Goal: Transaction & Acquisition: Purchase product/service

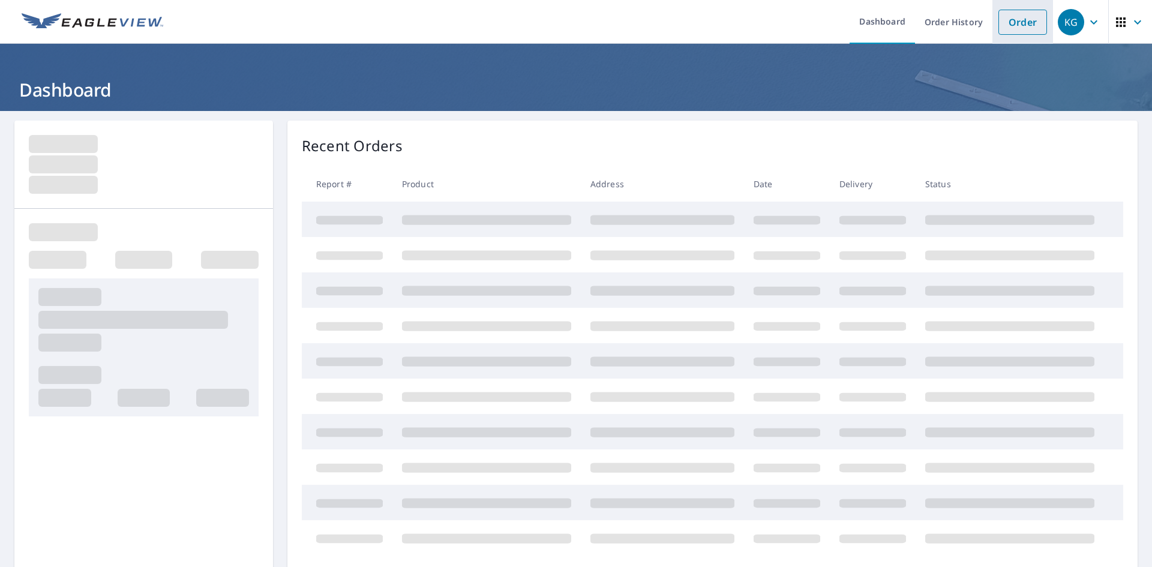
click at [1013, 22] on link "Order" at bounding box center [1022, 22] width 49 height 25
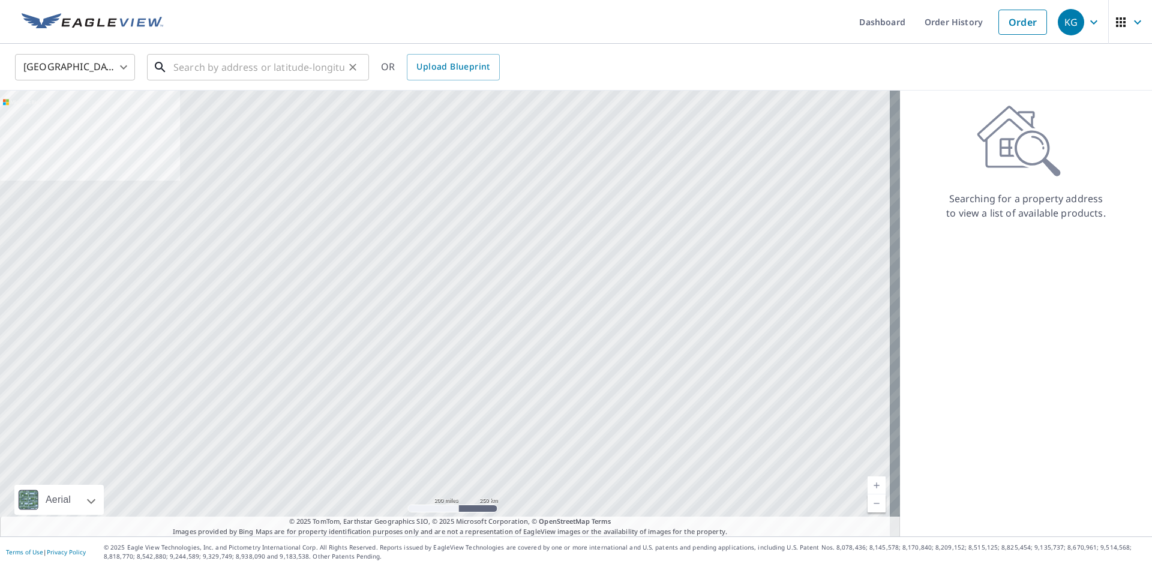
click at [257, 70] on input "text" at bounding box center [258, 67] width 171 height 34
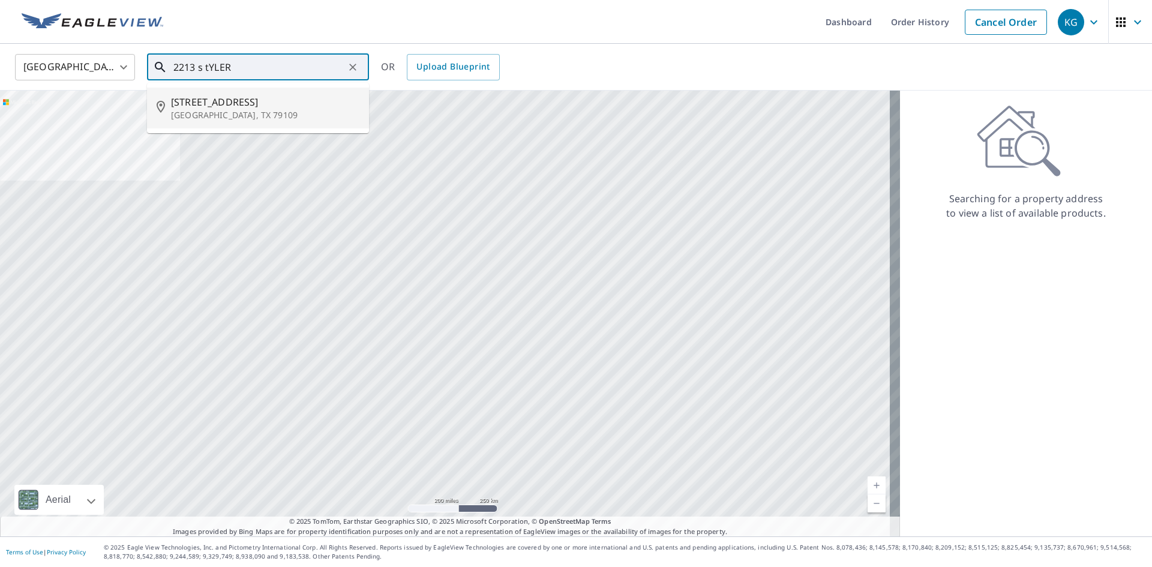
click at [245, 113] on p "[GEOGRAPHIC_DATA], TX 79109" at bounding box center [265, 115] width 188 height 12
type input "[STREET_ADDRESS]"
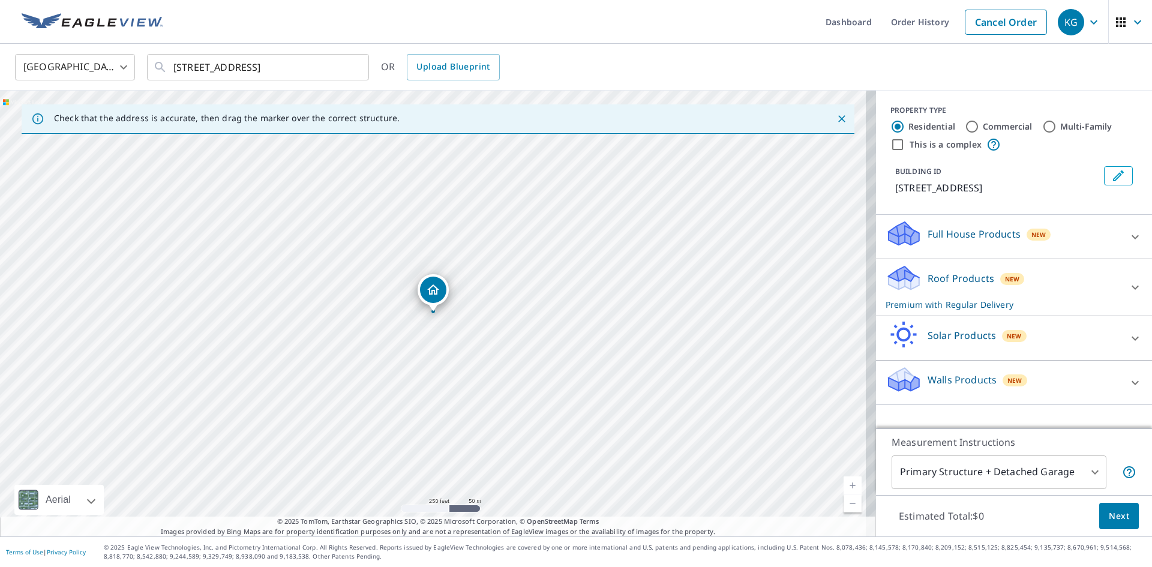
click at [1117, 520] on span "Next" at bounding box center [1119, 516] width 20 height 15
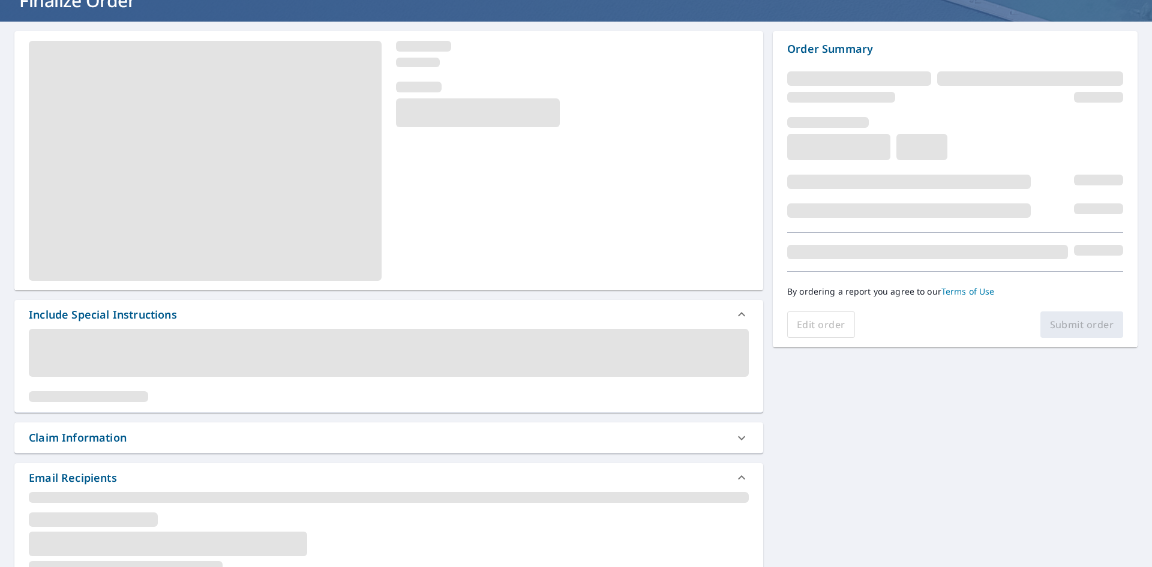
scroll to position [180, 0]
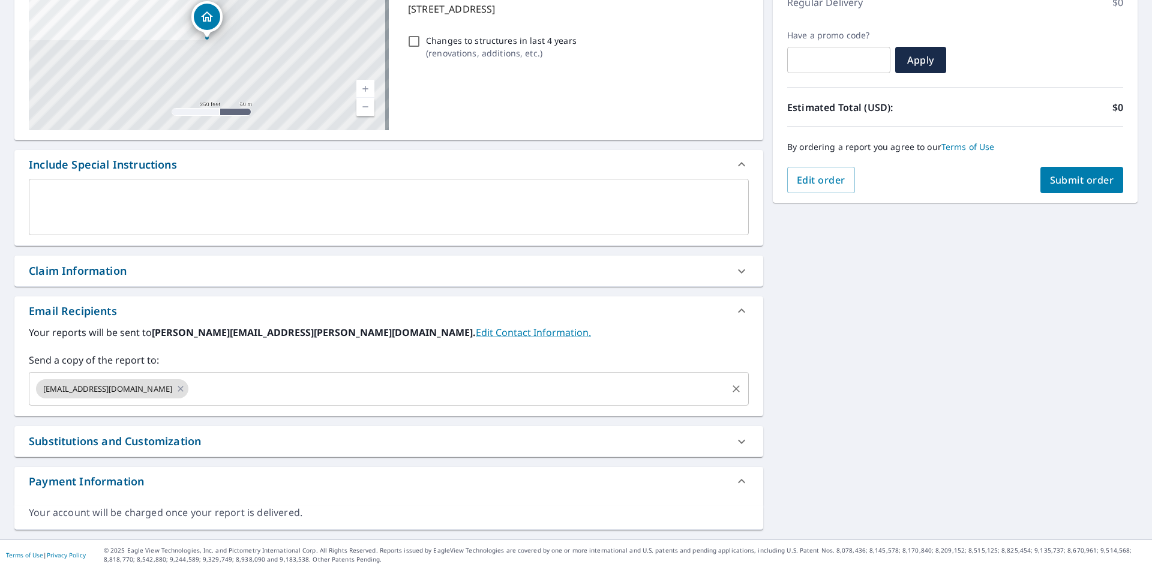
click at [248, 392] on input "text" at bounding box center [457, 388] width 535 height 23
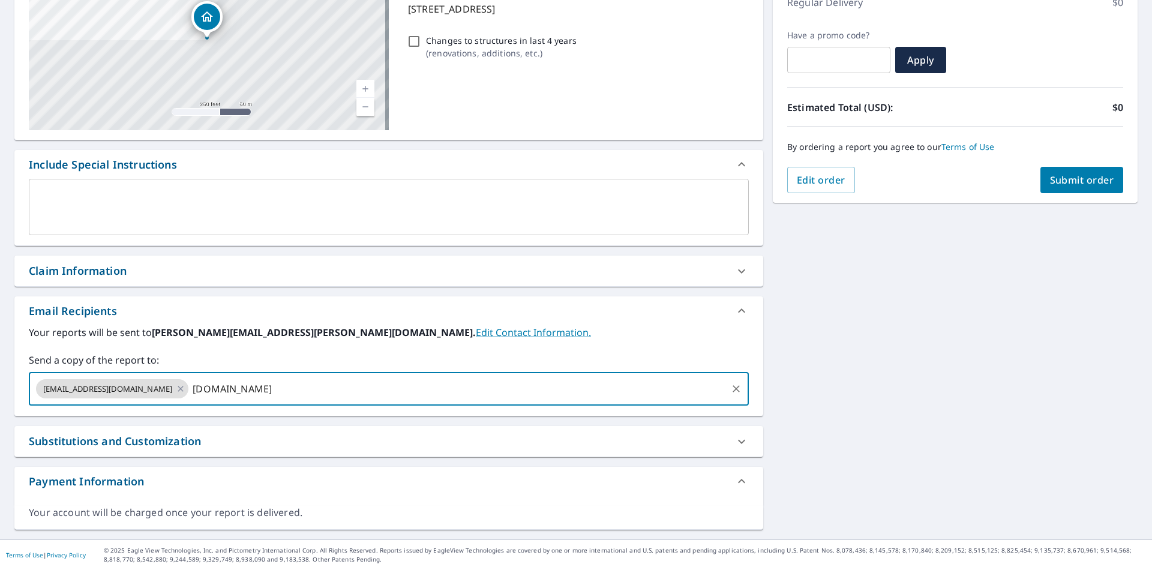
click at [211, 392] on input "[DOMAIN_NAME]" at bounding box center [457, 388] width 535 height 23
type input "[EMAIL_ADDRESS][DOMAIN_NAME]"
click at [172, 269] on div "Claim Information" at bounding box center [378, 271] width 698 height 16
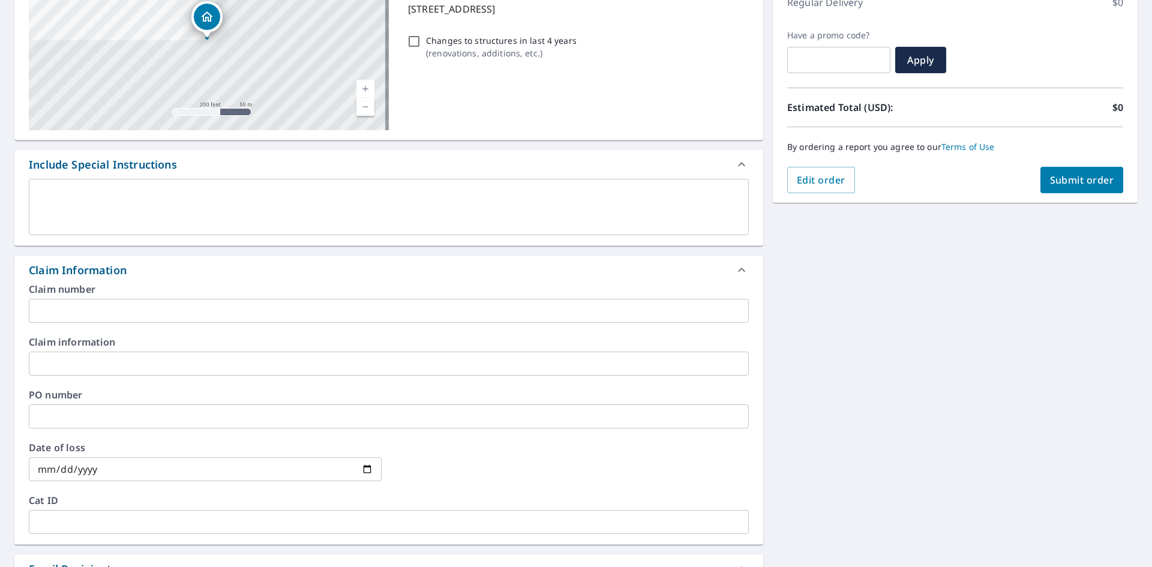
click at [139, 317] on input "text" at bounding box center [389, 311] width 720 height 24
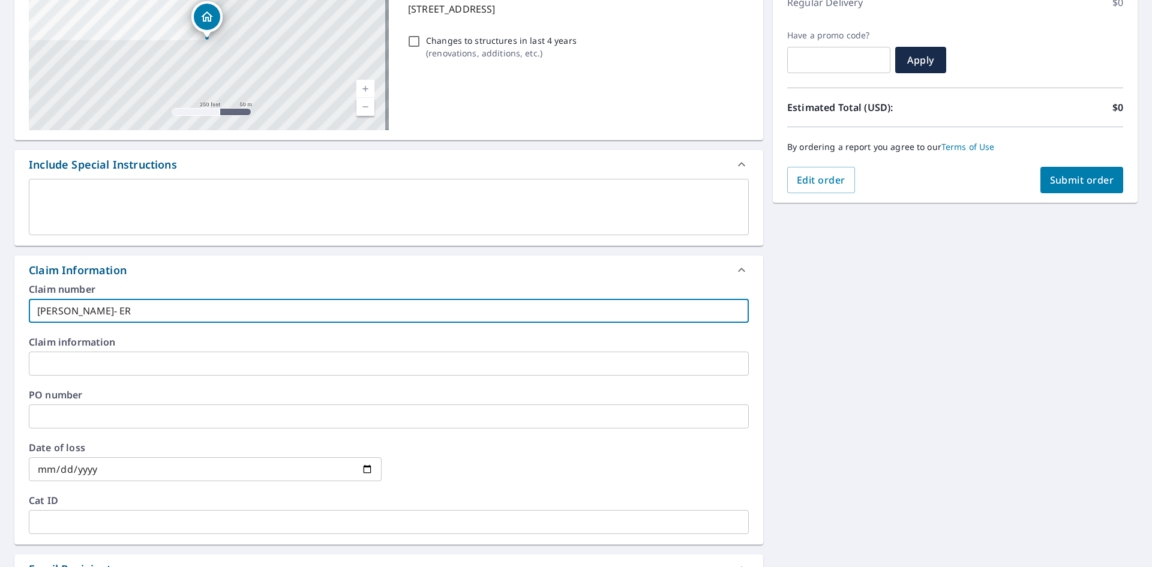
click at [146, 314] on input "[PERSON_NAME]- ER" at bounding box center [389, 311] width 720 height 24
type input "[PERSON_NAME]- DU"
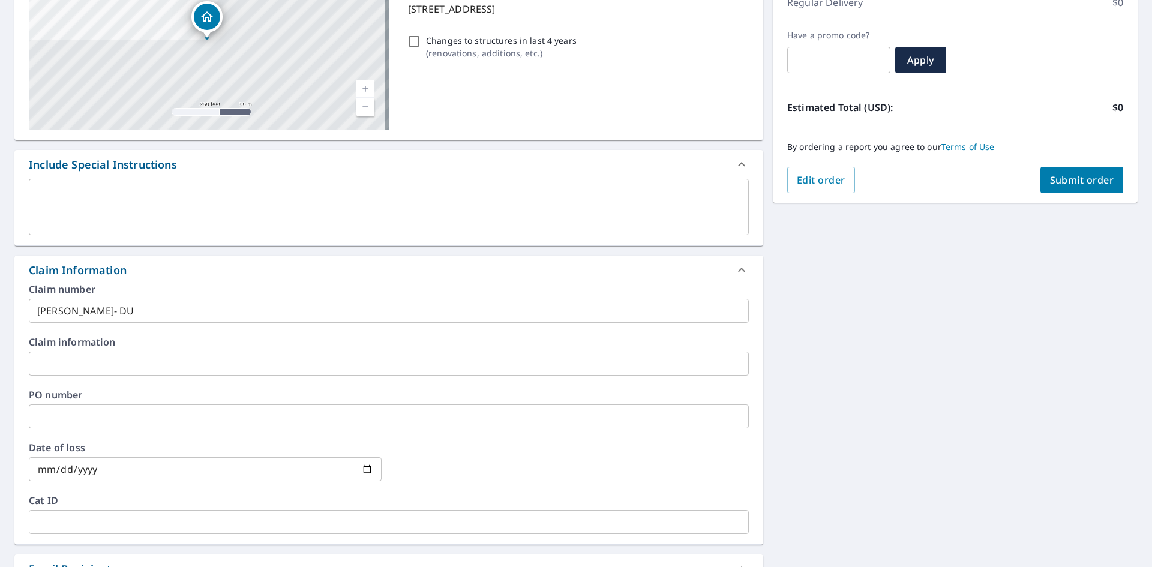
click at [251, 272] on div "Claim Information" at bounding box center [378, 270] width 698 height 16
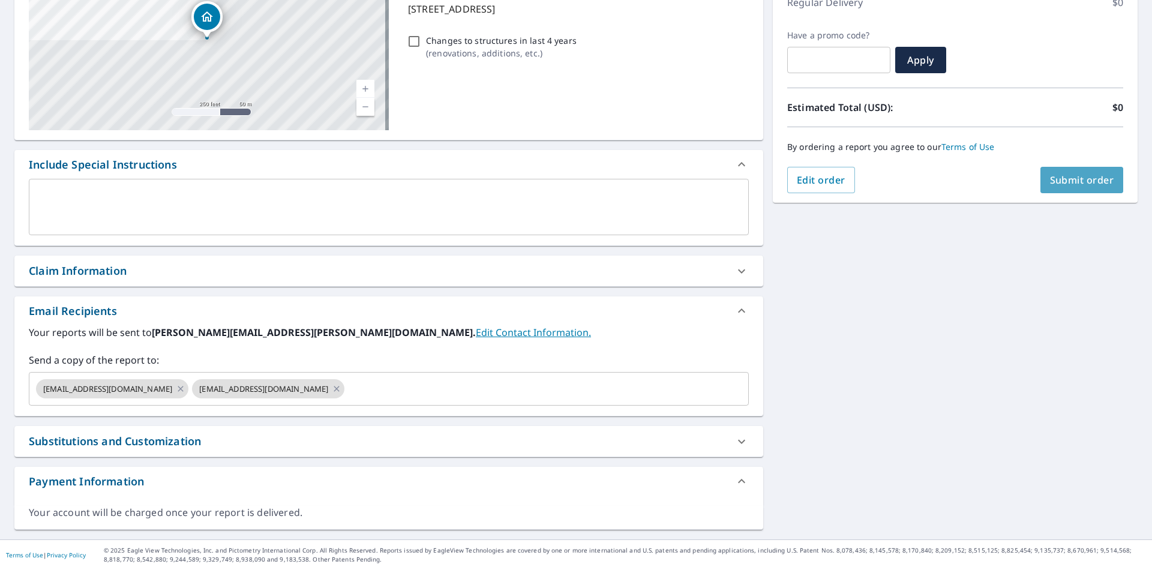
click at [1090, 188] on button "Submit order" at bounding box center [1081, 180] width 83 height 26
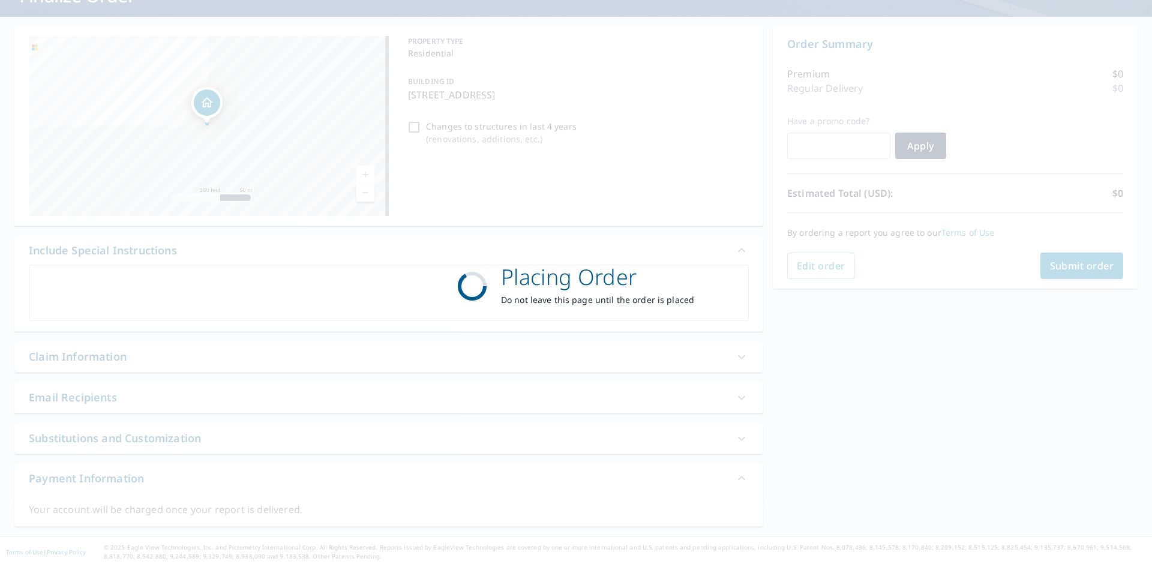
scroll to position [94, 0]
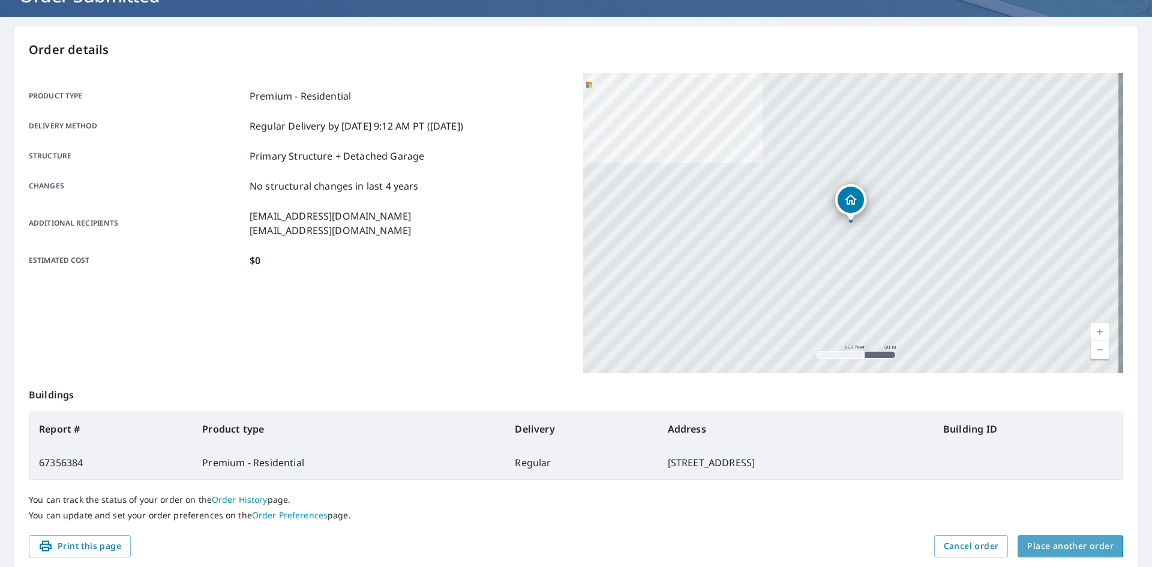
click at [1028, 546] on span "Place another order" at bounding box center [1070, 546] width 86 height 15
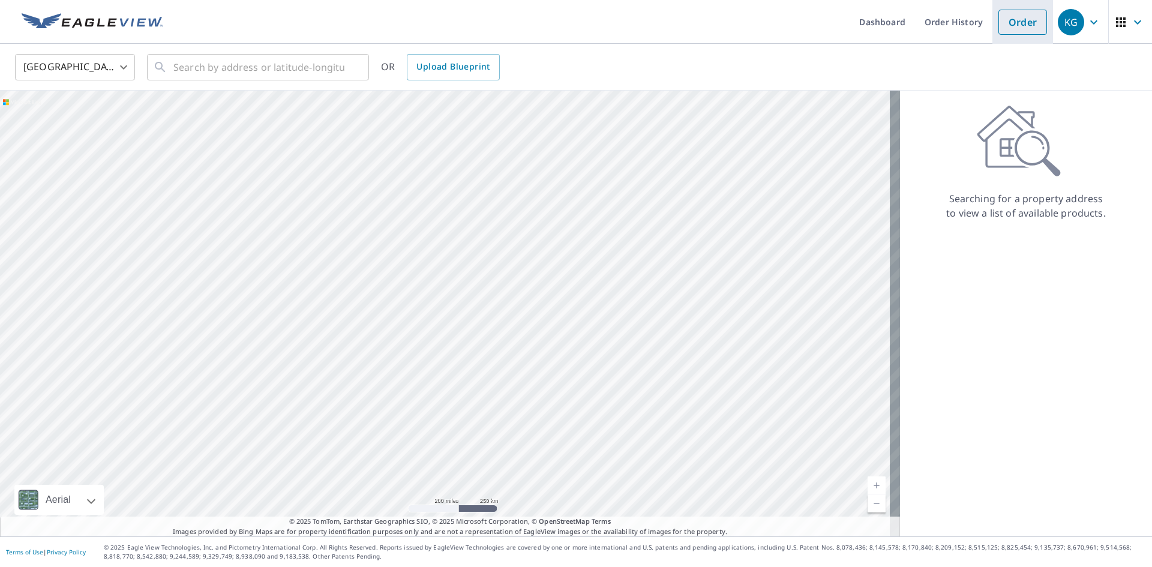
click at [1013, 16] on link "Order" at bounding box center [1022, 22] width 49 height 25
click at [944, 26] on link "Order History" at bounding box center [953, 22] width 77 height 44
